Goal: Check status: Check status

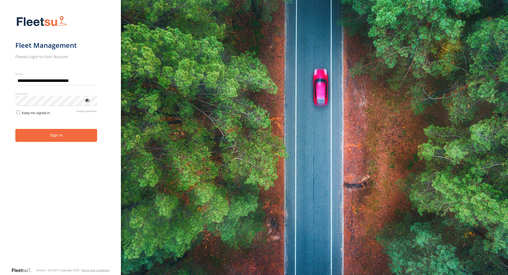
type input "**********"
click at [76, 133] on button "Sign in" at bounding box center [56, 135] width 82 height 13
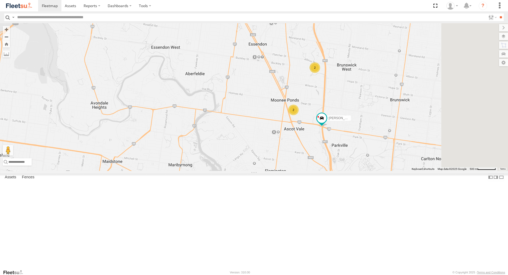
drag, startPoint x: 310, startPoint y: 183, endPoint x: 261, endPoint y: 171, distance: 51.2
click at [261, 171] on div "[PERSON_NAME] [PERSON_NAME] Rav 4 2 2" at bounding box center [254, 97] width 508 height 148
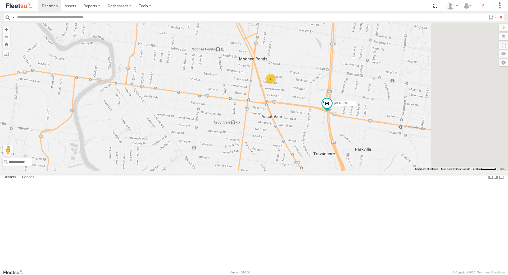
drag, startPoint x: 317, startPoint y: 182, endPoint x: 243, endPoint y: 170, distance: 75.5
click at [243, 170] on div "[PERSON_NAME] [PERSON_NAME] Rav 4 2 2" at bounding box center [254, 97] width 508 height 148
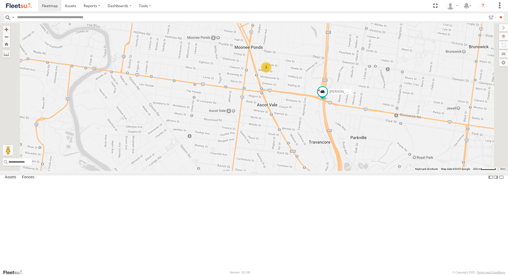
click at [0, 0] on div "[PERSON_NAME]" at bounding box center [0, 0] width 0 height 0
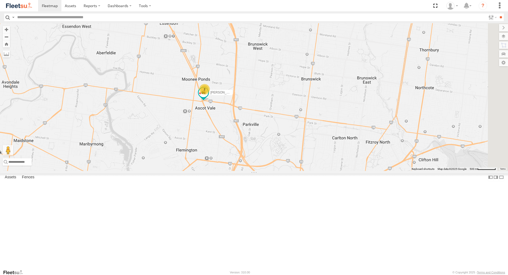
drag, startPoint x: 433, startPoint y: 82, endPoint x: 274, endPoint y: 183, distance: 188.0
click at [274, 171] on div "2 [PERSON_NAME] [PERSON_NAME]" at bounding box center [254, 97] width 508 height 148
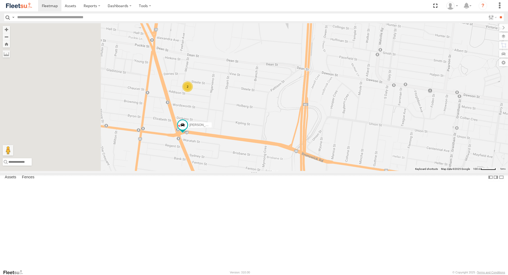
drag, startPoint x: 201, startPoint y: 147, endPoint x: 329, endPoint y: 178, distance: 132.2
click at [329, 171] on div "[PERSON_NAME] [PERSON_NAME] 2" at bounding box center [254, 97] width 508 height 148
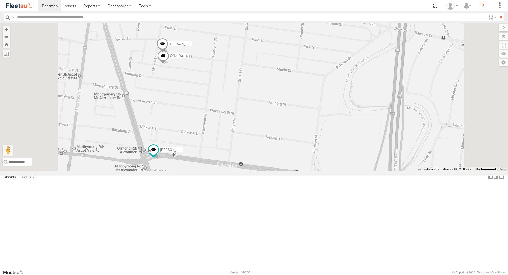
drag, startPoint x: 267, startPoint y: 150, endPoint x: 290, endPoint y: 153, distance: 23.2
click at [290, 153] on div "[PERSON_NAME] [PERSON_NAME] Office Van [PERSON_NAME]" at bounding box center [254, 97] width 508 height 148
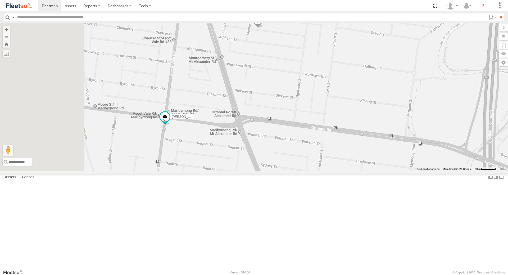
drag, startPoint x: 201, startPoint y: 163, endPoint x: 282, endPoint y: 180, distance: 83.1
click at [282, 171] on div "[PERSON_NAME] [PERSON_NAME] Office Van [PERSON_NAME]" at bounding box center [254, 97] width 508 height 148
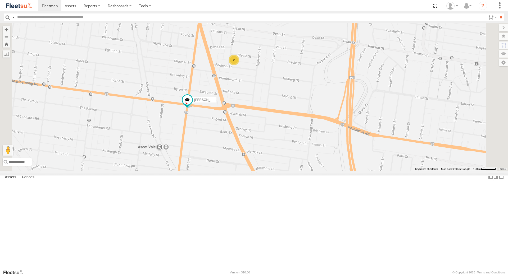
drag, startPoint x: 282, startPoint y: 206, endPoint x: 280, endPoint y: 176, distance: 30.2
click at [280, 171] on div "[PERSON_NAME] [PERSON_NAME] 2" at bounding box center [254, 97] width 508 height 148
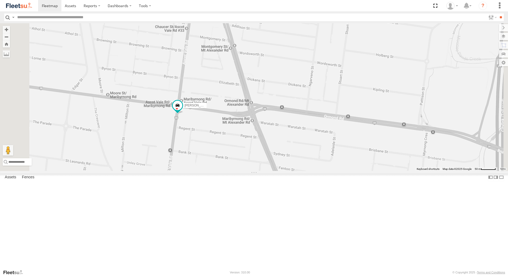
drag, startPoint x: 197, startPoint y: 206, endPoint x: 212, endPoint y: 199, distance: 16.2
click at [212, 171] on div "[PERSON_NAME] [PERSON_NAME] Office Van [PERSON_NAME]" at bounding box center [254, 97] width 508 height 148
